Goal: Task Accomplishment & Management: Use online tool/utility

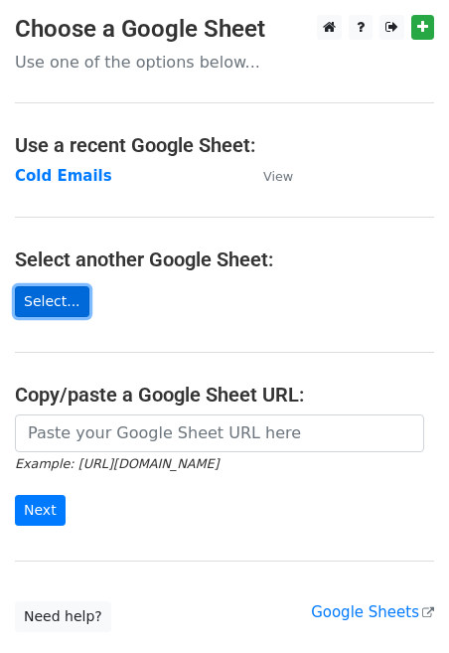
click at [68, 317] on link "Select..." at bounding box center [52, 301] width 75 height 31
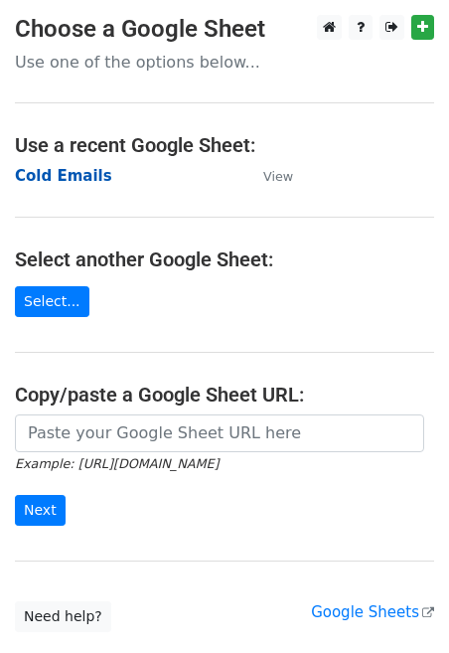
click at [81, 173] on strong "Cold Emails" at bounding box center [63, 176] width 97 height 18
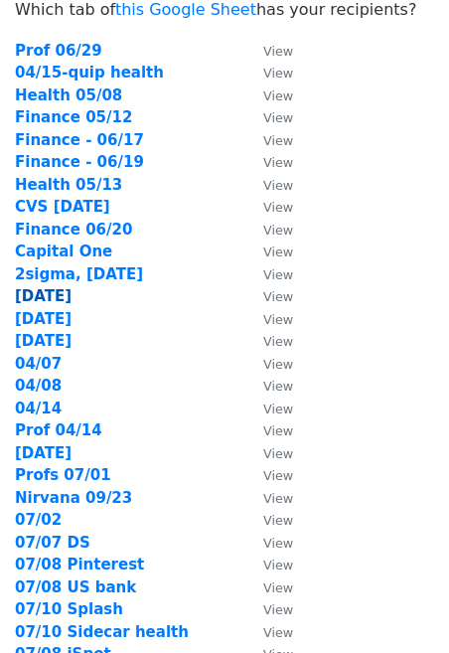
scroll to position [78, 0]
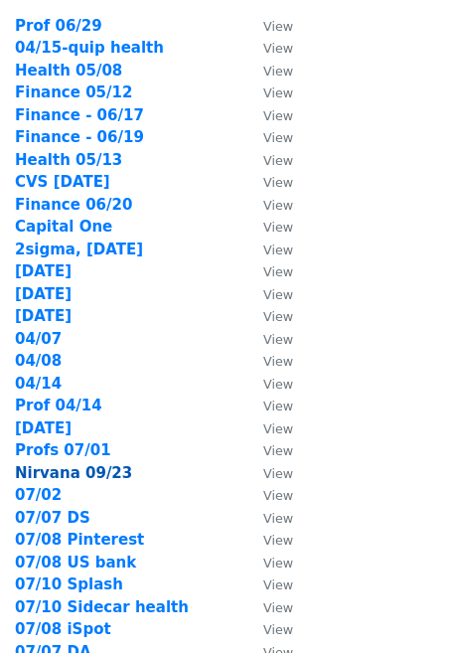
click at [68, 477] on strong "Nirvana 09/23" at bounding box center [73, 473] width 117 height 18
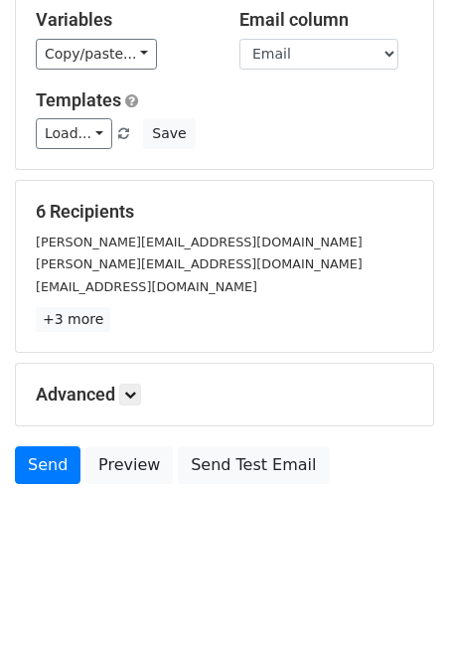
scroll to position [184, 0]
click at [137, 388] on link at bounding box center [130, 395] width 22 height 22
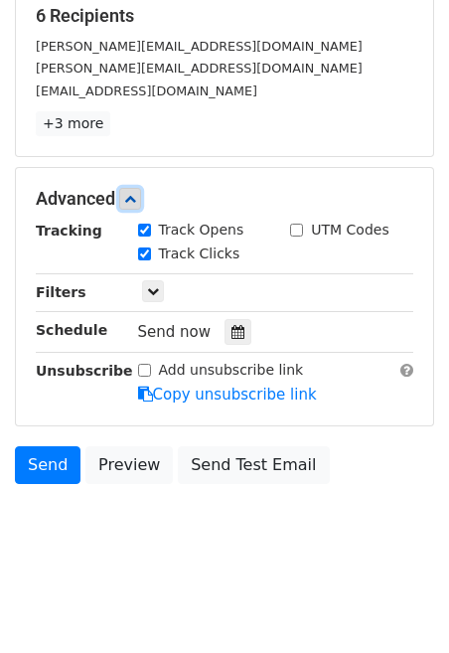
scroll to position [380, 0]
click at [235, 325] on icon at bounding box center [238, 332] width 13 height 14
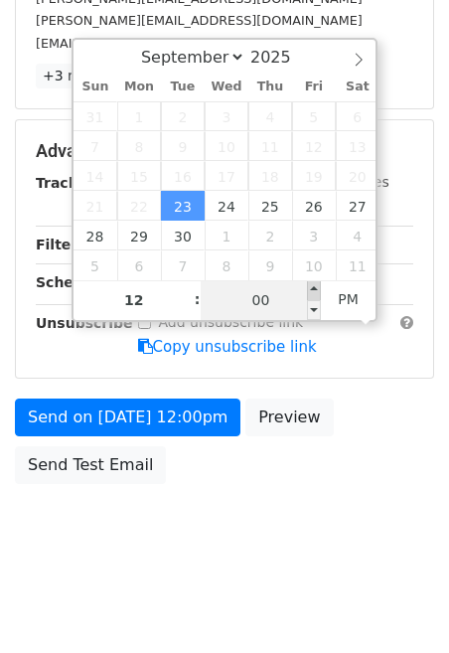
type input "2025-09-23 12:05"
type input "05"
click at [311, 280] on span at bounding box center [314, 290] width 14 height 20
type input "2025-09-23 12:10"
type input "10"
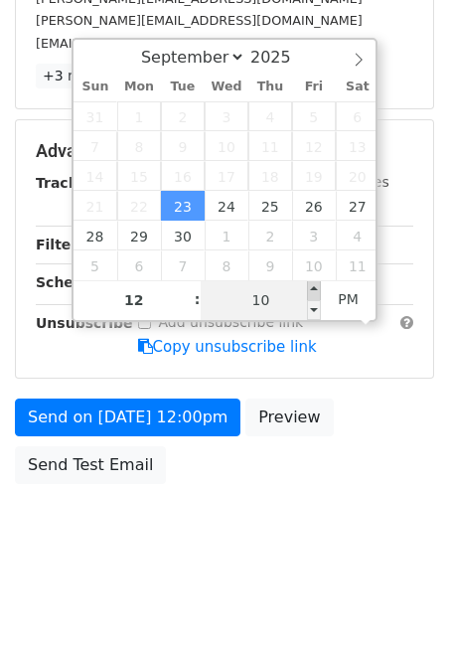
click at [311, 280] on span at bounding box center [314, 290] width 14 height 20
type input "2025-09-23 12:15"
type input "15"
click at [311, 280] on span at bounding box center [314, 290] width 14 height 20
type input "2025-09-23 12:20"
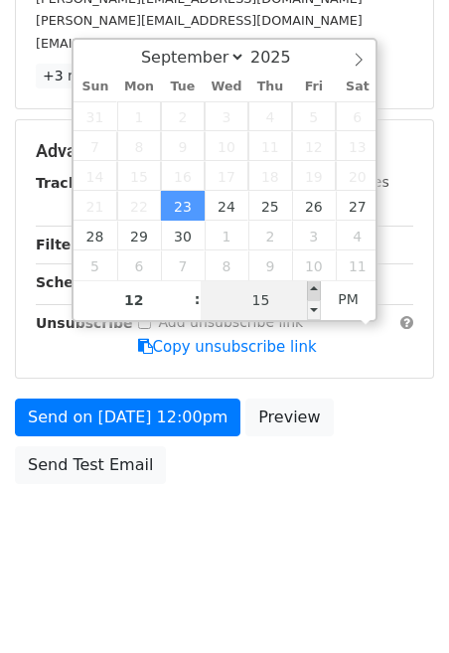
type input "20"
click at [311, 280] on span at bounding box center [314, 290] width 14 height 20
type input "2025-09-23 12:25"
type input "25"
click at [311, 280] on span at bounding box center [314, 290] width 14 height 20
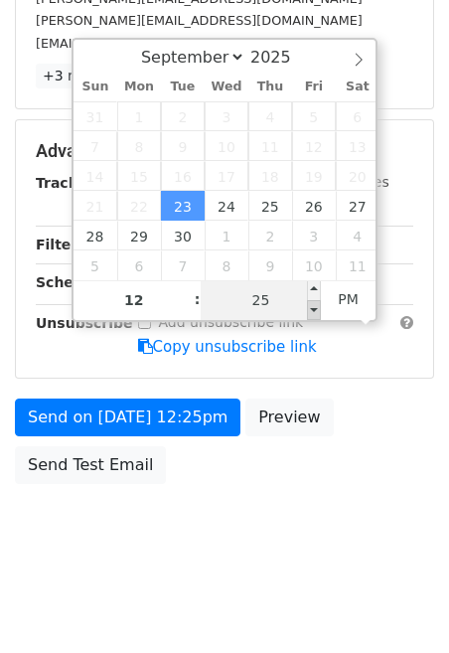
type input "2025-09-23 12:20"
type input "20"
click at [316, 300] on span at bounding box center [314, 310] width 14 height 20
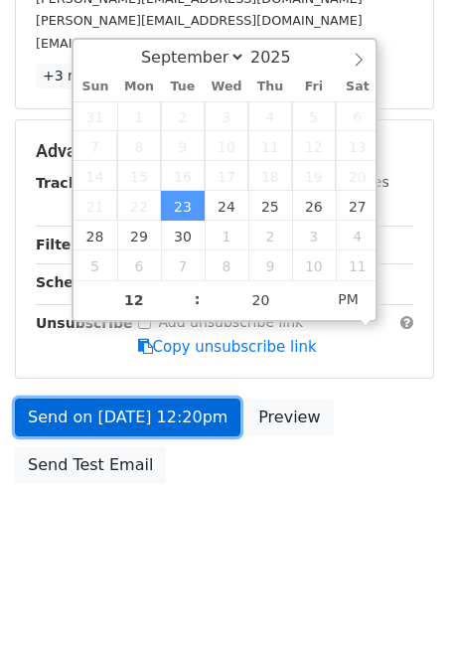
click at [63, 436] on link "Send on Sep 23 at 12:20pm" at bounding box center [128, 418] width 226 height 38
